Goal: Information Seeking & Learning: Find specific fact

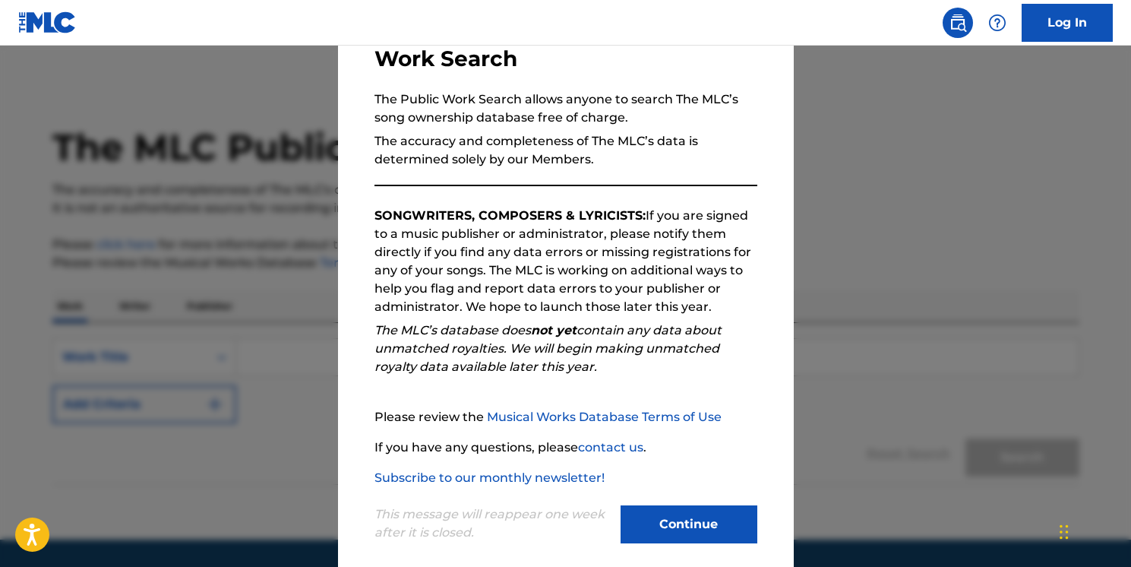
scroll to position [128, 0]
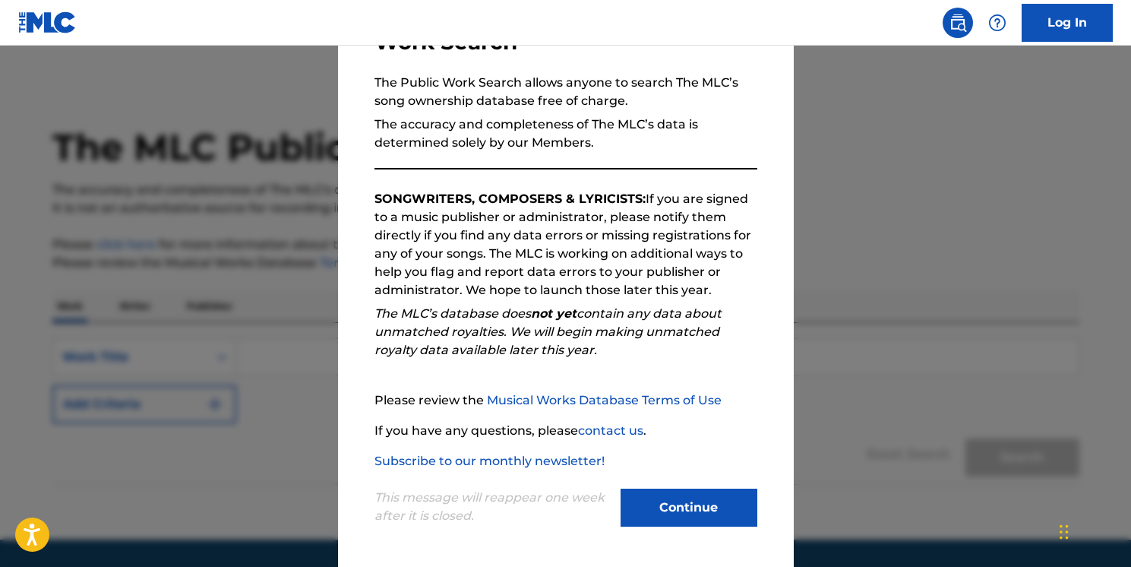
click at [688, 487] on div "This message will reappear one week after it is closed. Continue" at bounding box center [566, 500] width 383 height 60
click at [688, 503] on button "Continue" at bounding box center [689, 507] width 137 height 38
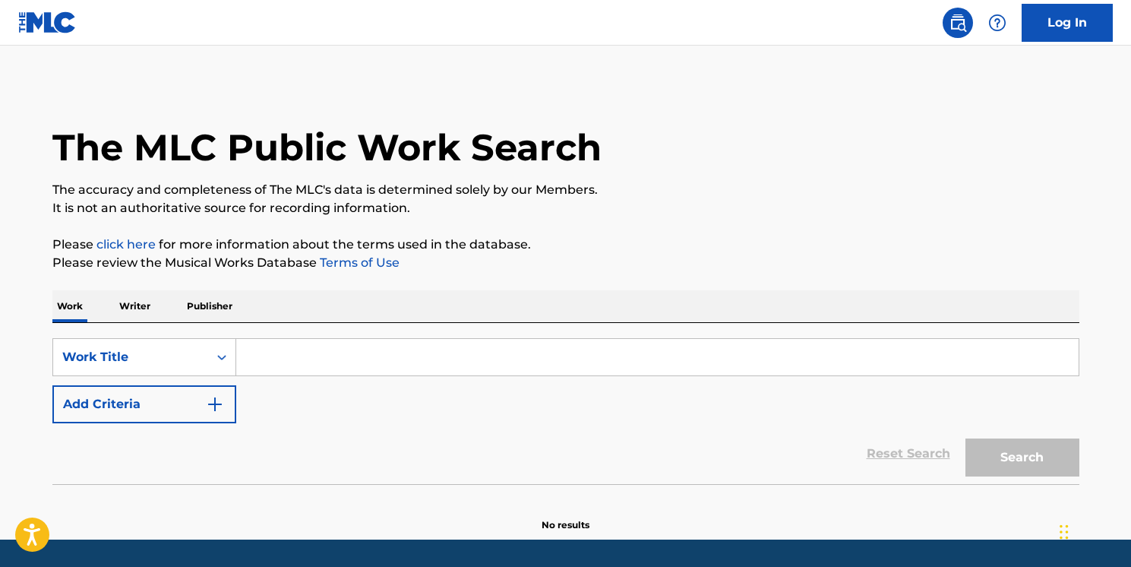
click at [133, 308] on p "Writer" at bounding box center [135, 306] width 40 height 32
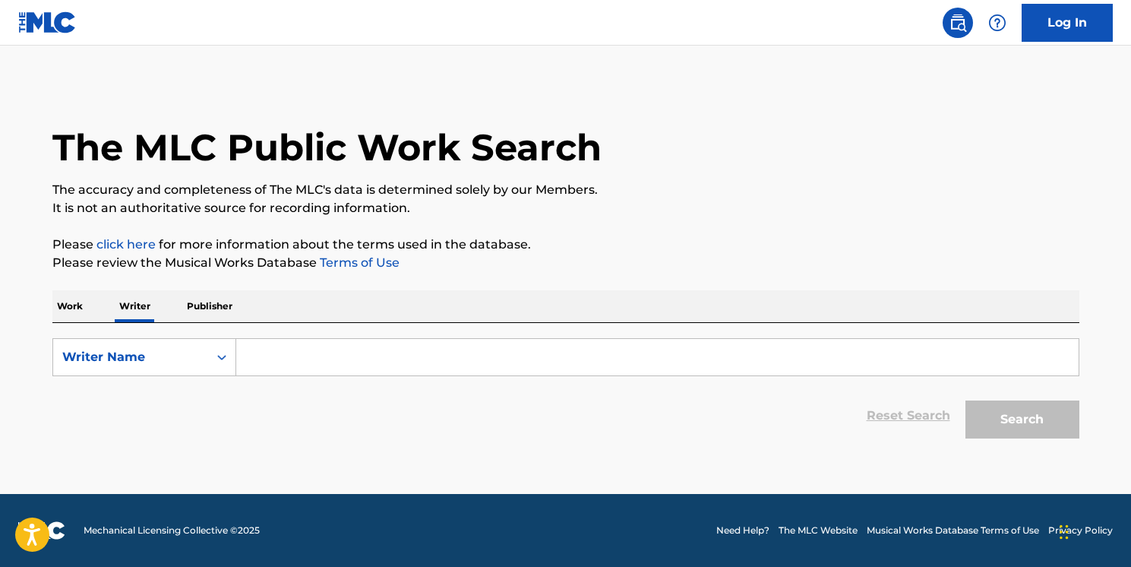
click at [261, 359] on input "Search Form" at bounding box center [657, 357] width 843 height 36
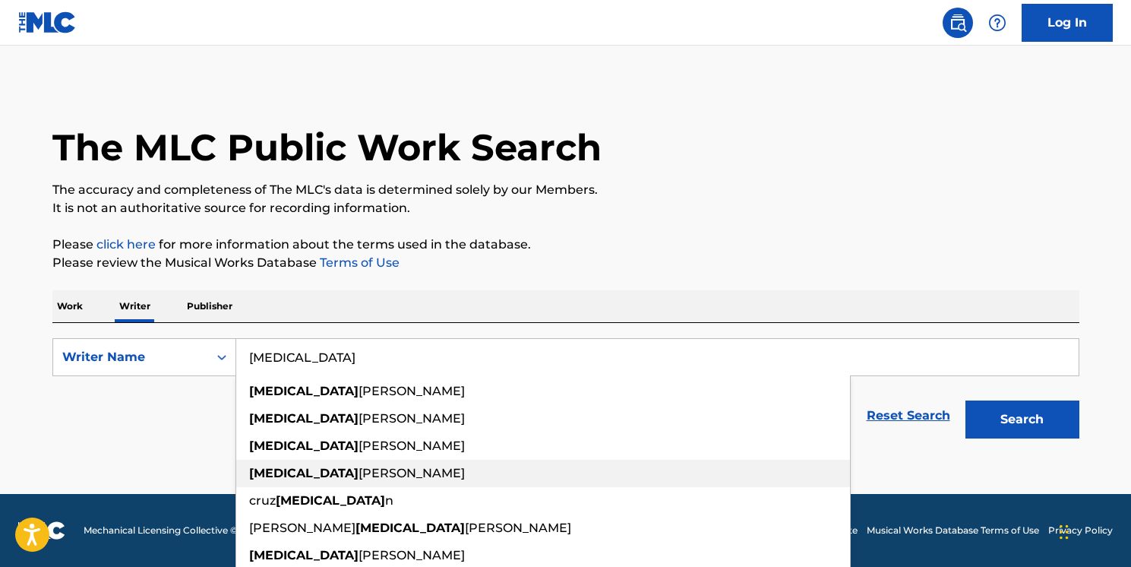
click at [359, 476] on span "[PERSON_NAME]" at bounding box center [412, 473] width 106 height 14
type input "[MEDICAL_DATA][PERSON_NAME]"
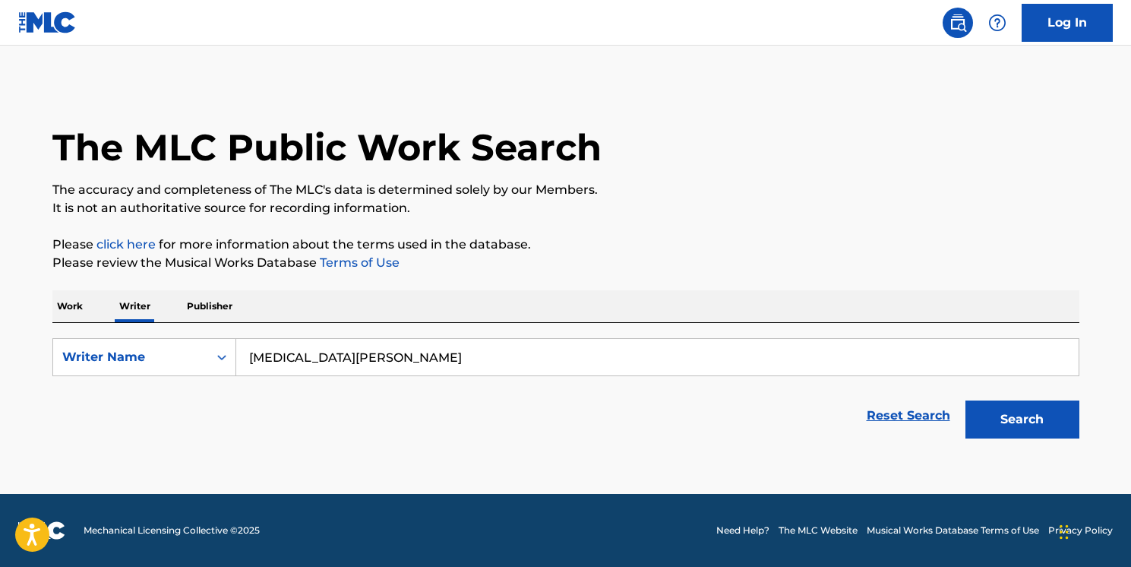
click at [1008, 420] on button "Search" at bounding box center [1023, 419] width 114 height 38
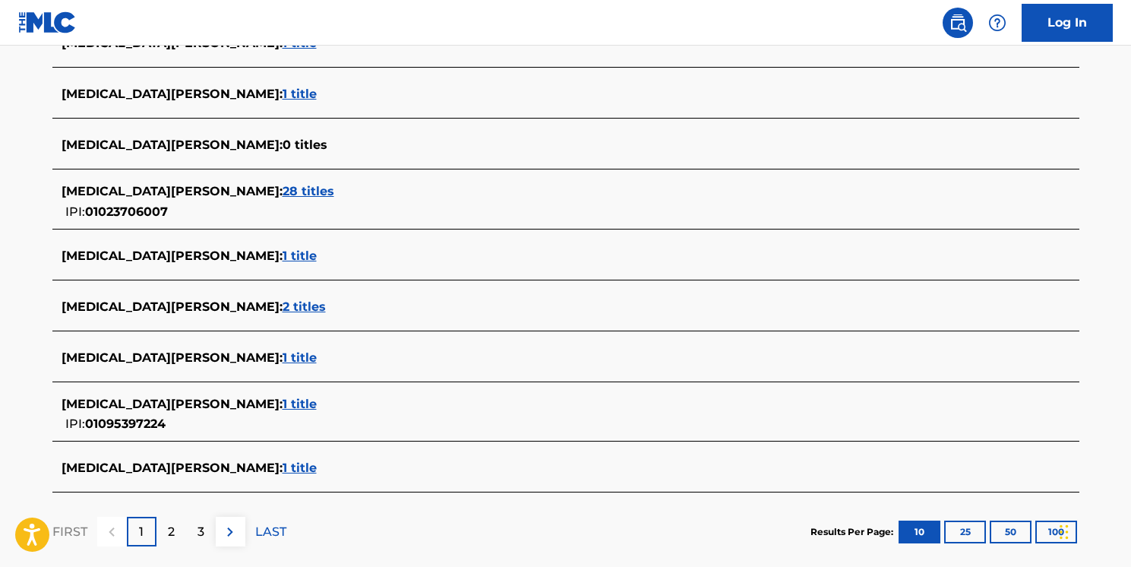
scroll to position [505, 0]
click at [283, 466] on span "1 title" at bounding box center [300, 467] width 34 height 14
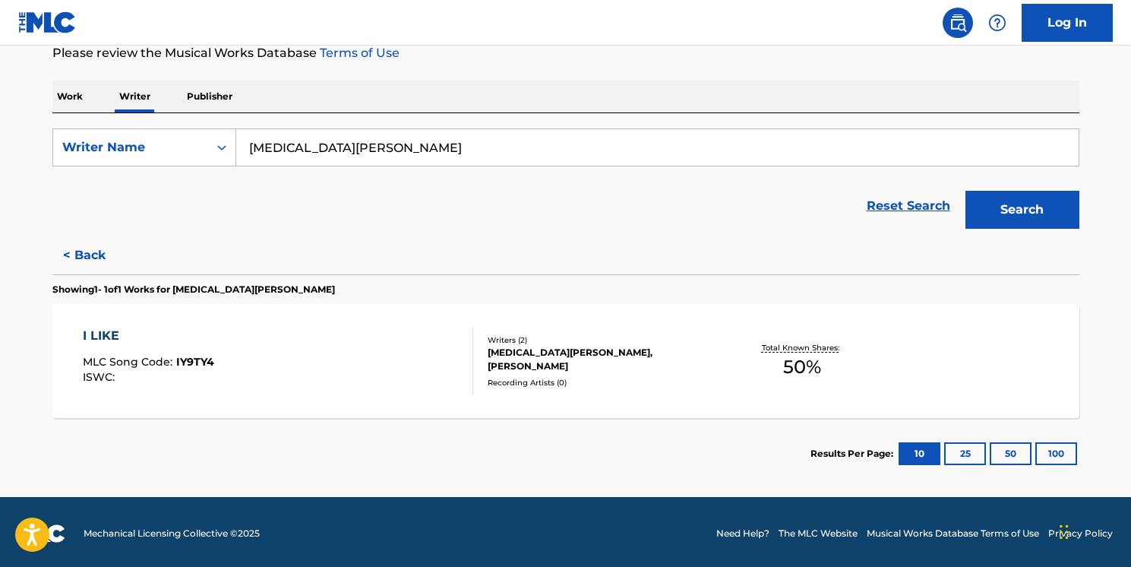
scroll to position [213, 0]
